Goal: Information Seeking & Learning: Understand process/instructions

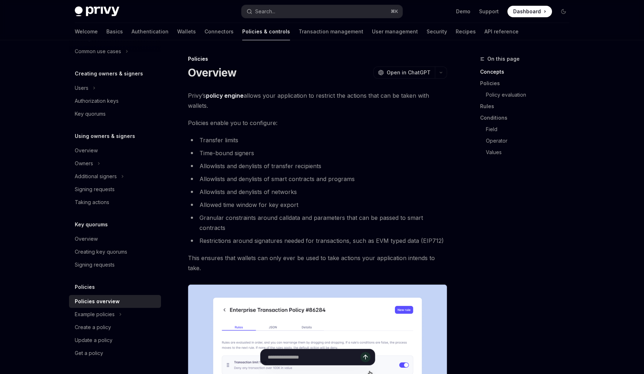
click at [298, 182] on li "Allowlists and denylists of smart contracts and programs" at bounding box center [317, 179] width 259 height 10
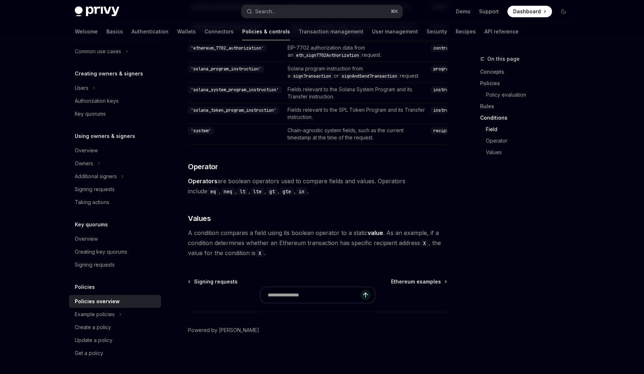
scroll to position [2142, 0]
click at [402, 279] on span "Ethereum examples" at bounding box center [416, 281] width 50 height 7
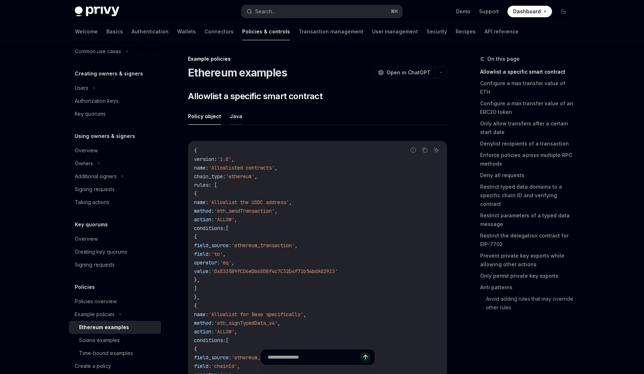
click at [232, 119] on button "Java" at bounding box center [236, 116] width 13 height 17
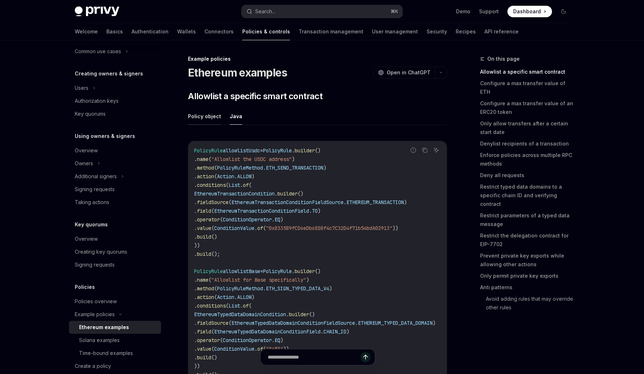
click at [214, 117] on button "Policy object" at bounding box center [204, 116] width 33 height 17
type textarea "*"
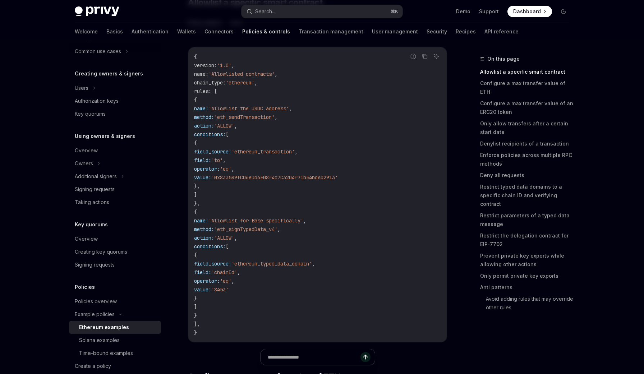
scroll to position [94, 0]
